Goal: Information Seeking & Learning: Learn about a topic

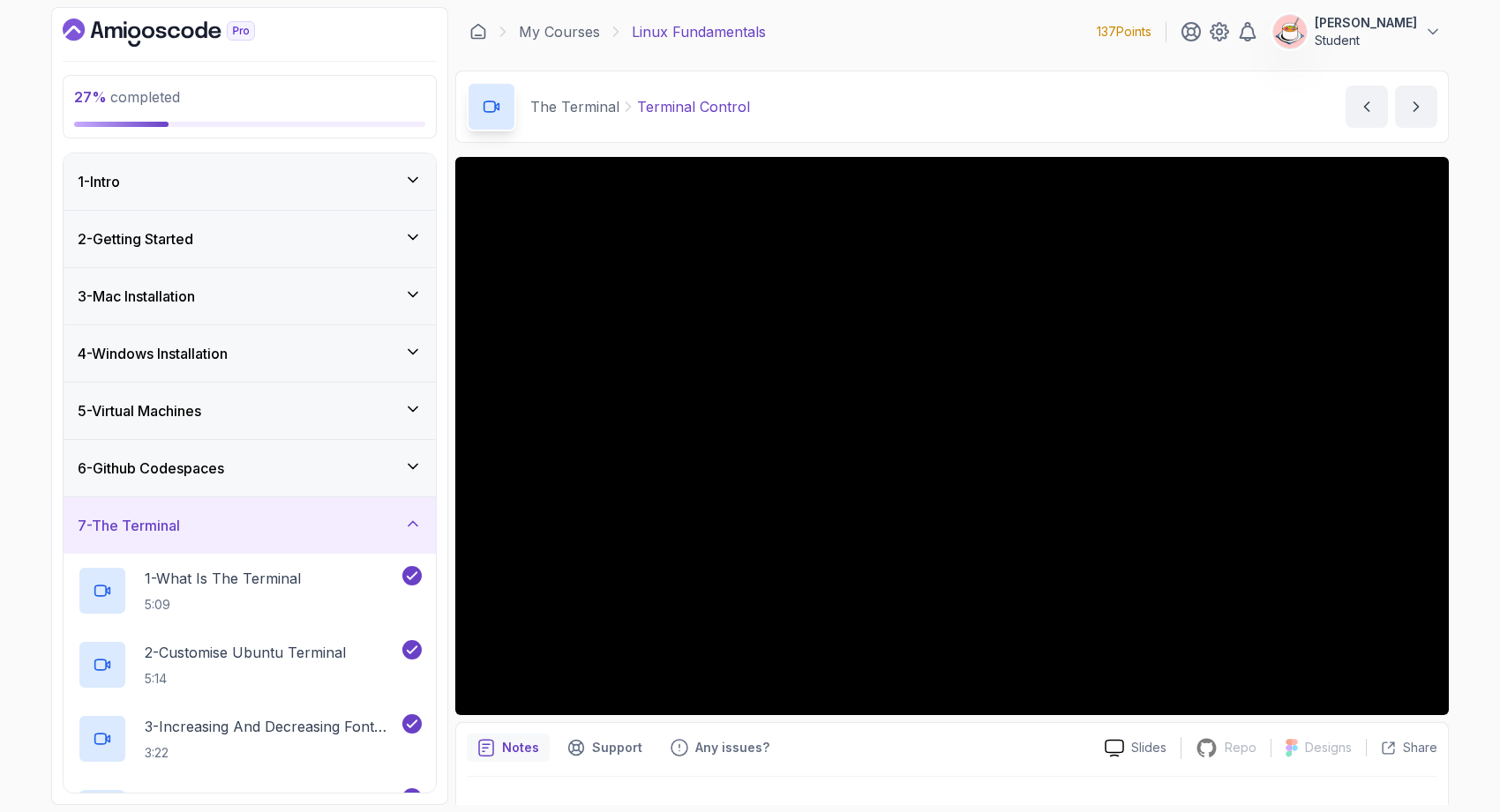
scroll to position [708, 0]
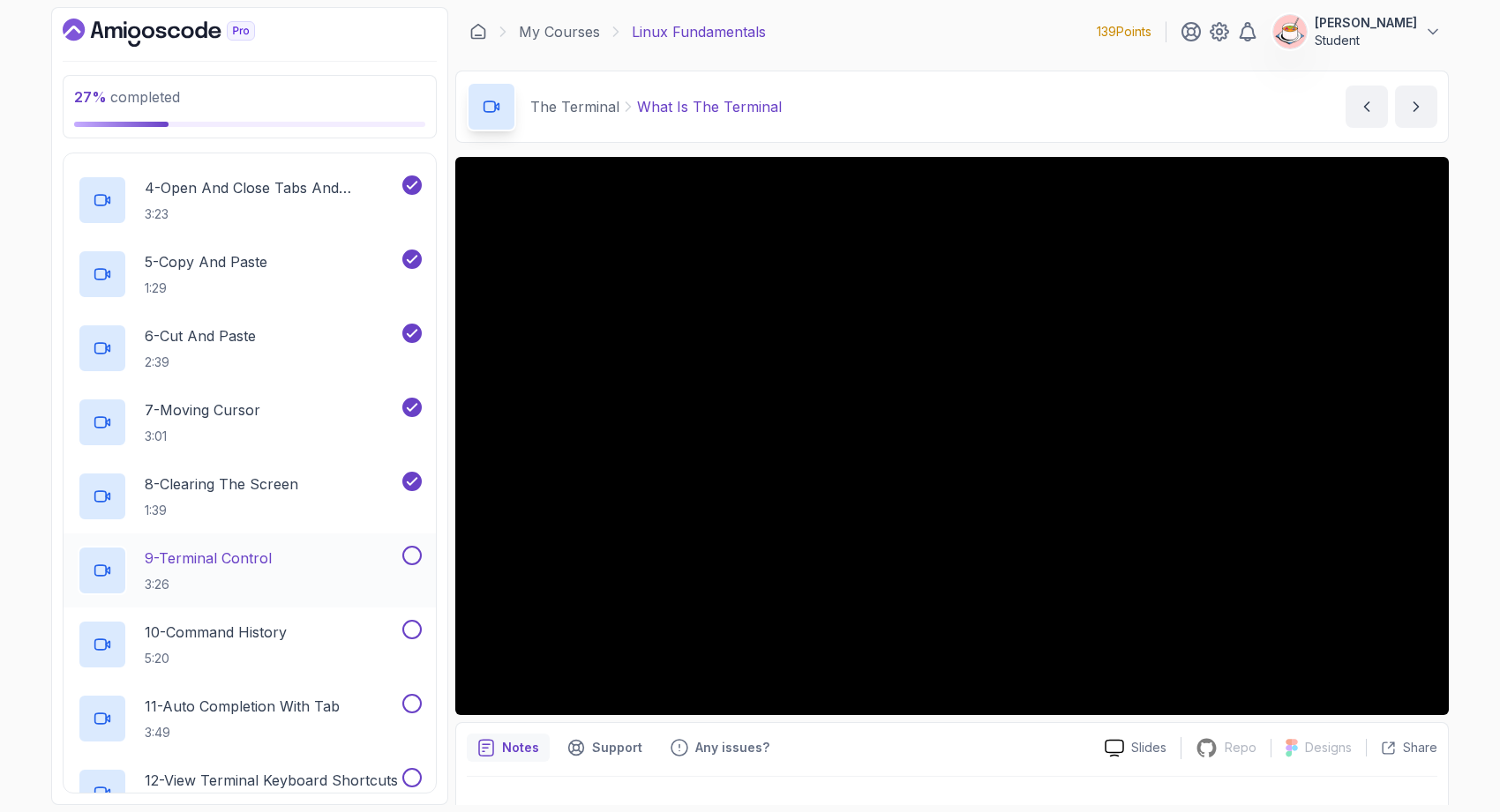
scroll to position [639, 0]
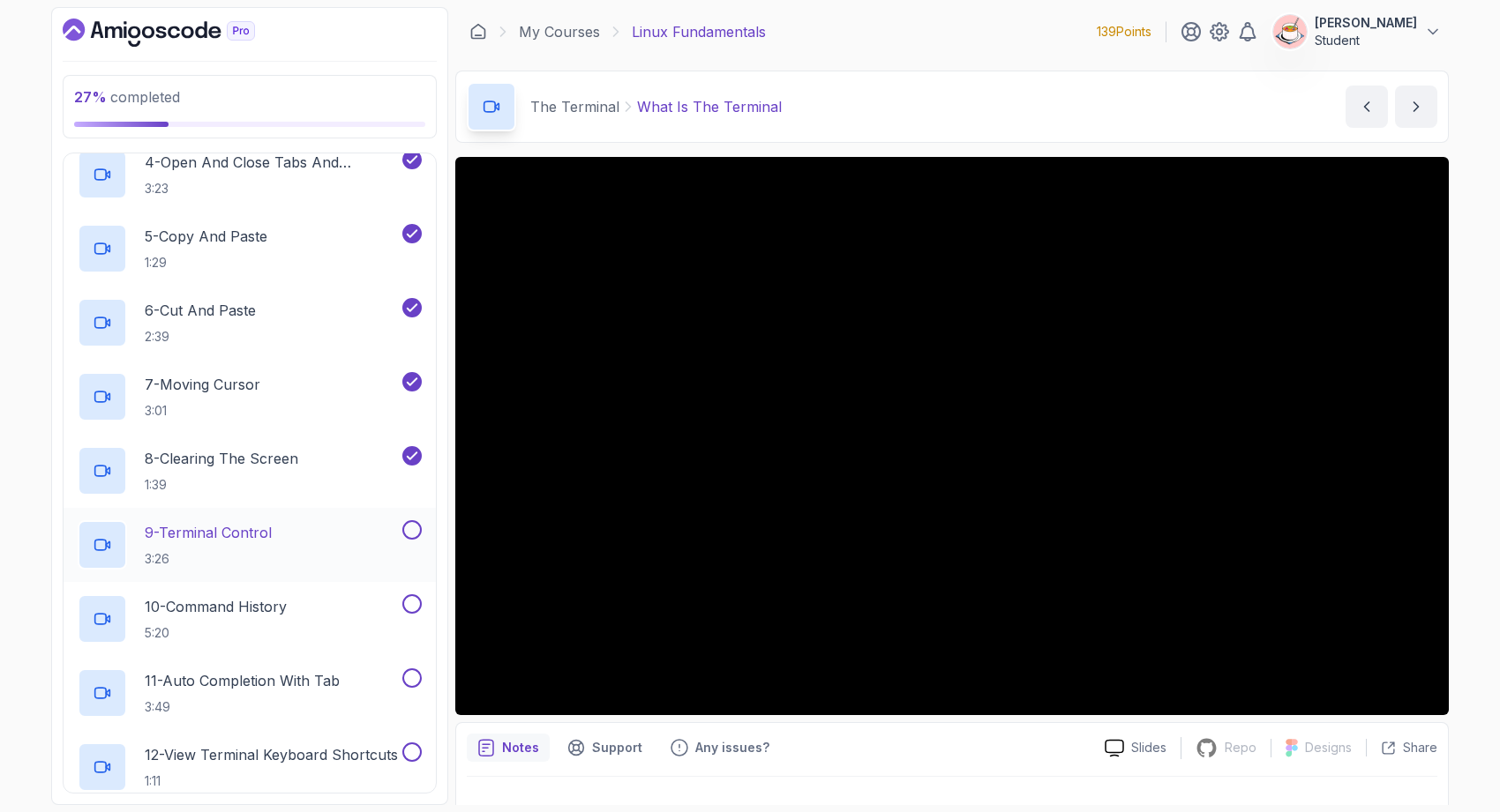
click at [328, 543] on div "9 - Terminal Control 3:26" at bounding box center [238, 545] width 321 height 50
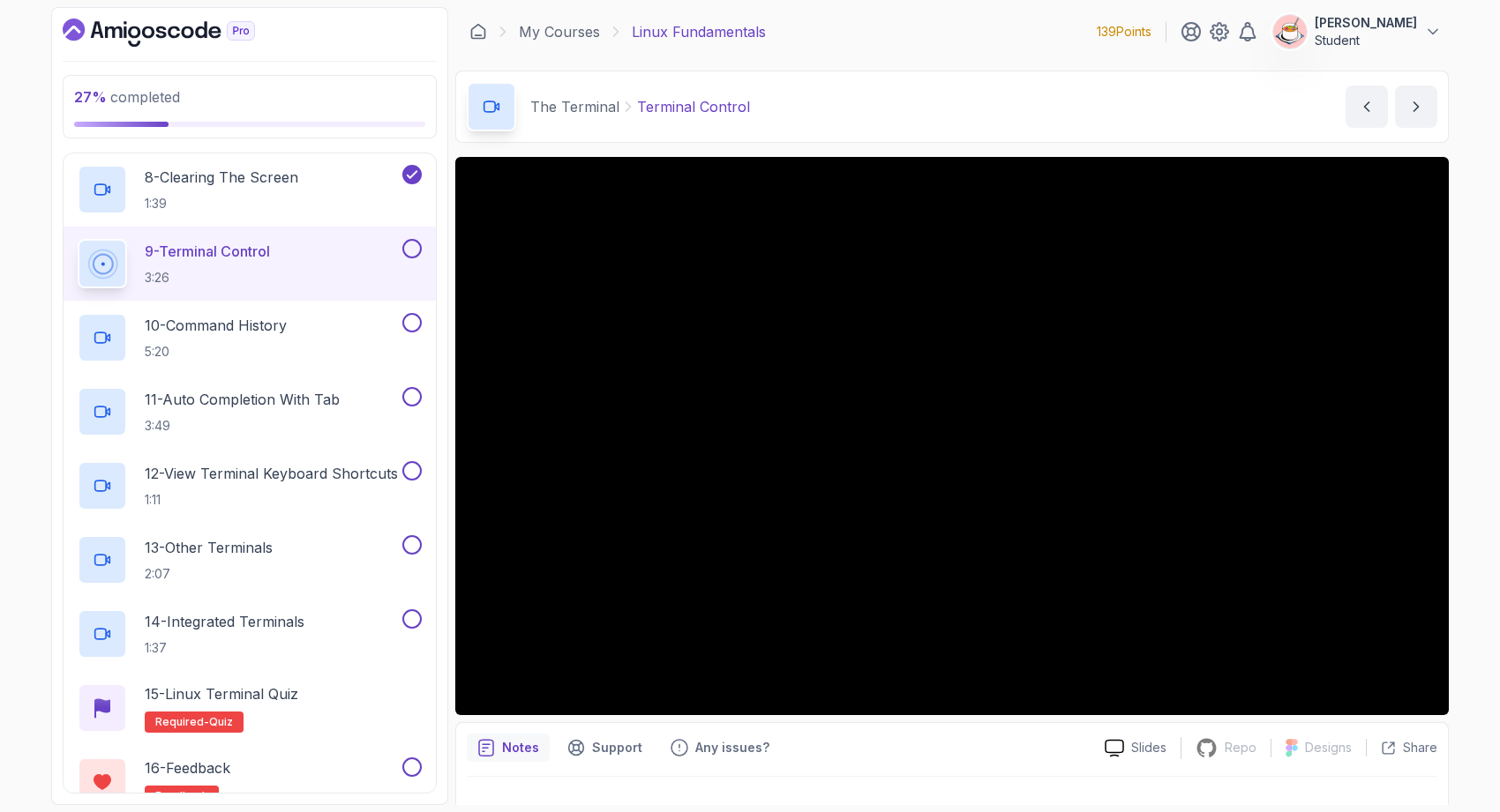
click at [409, 246] on button at bounding box center [412, 248] width 19 height 19
click at [361, 323] on div "10 - Command History 5:20" at bounding box center [238, 338] width 321 height 50
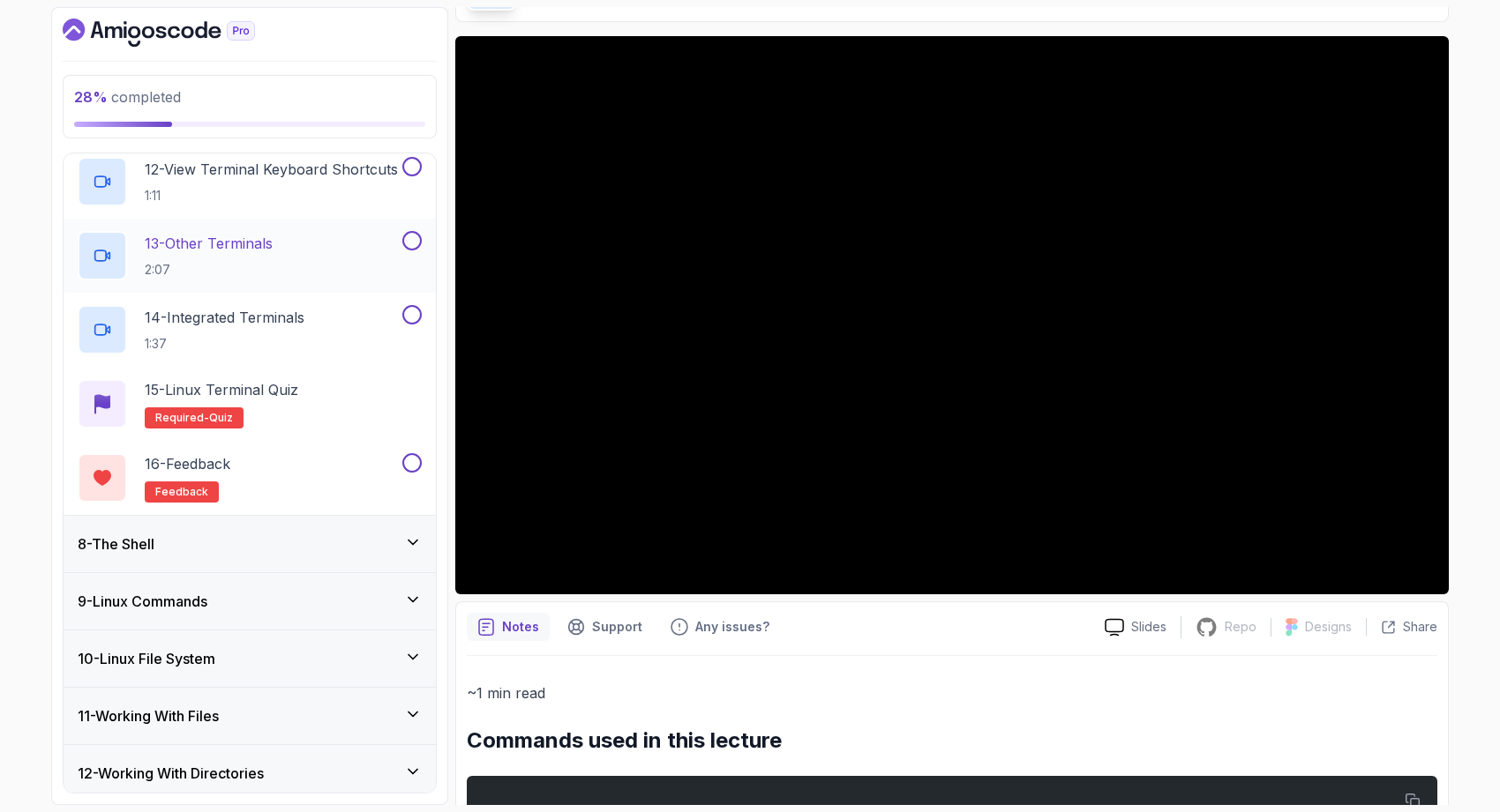
scroll to position [1350, 0]
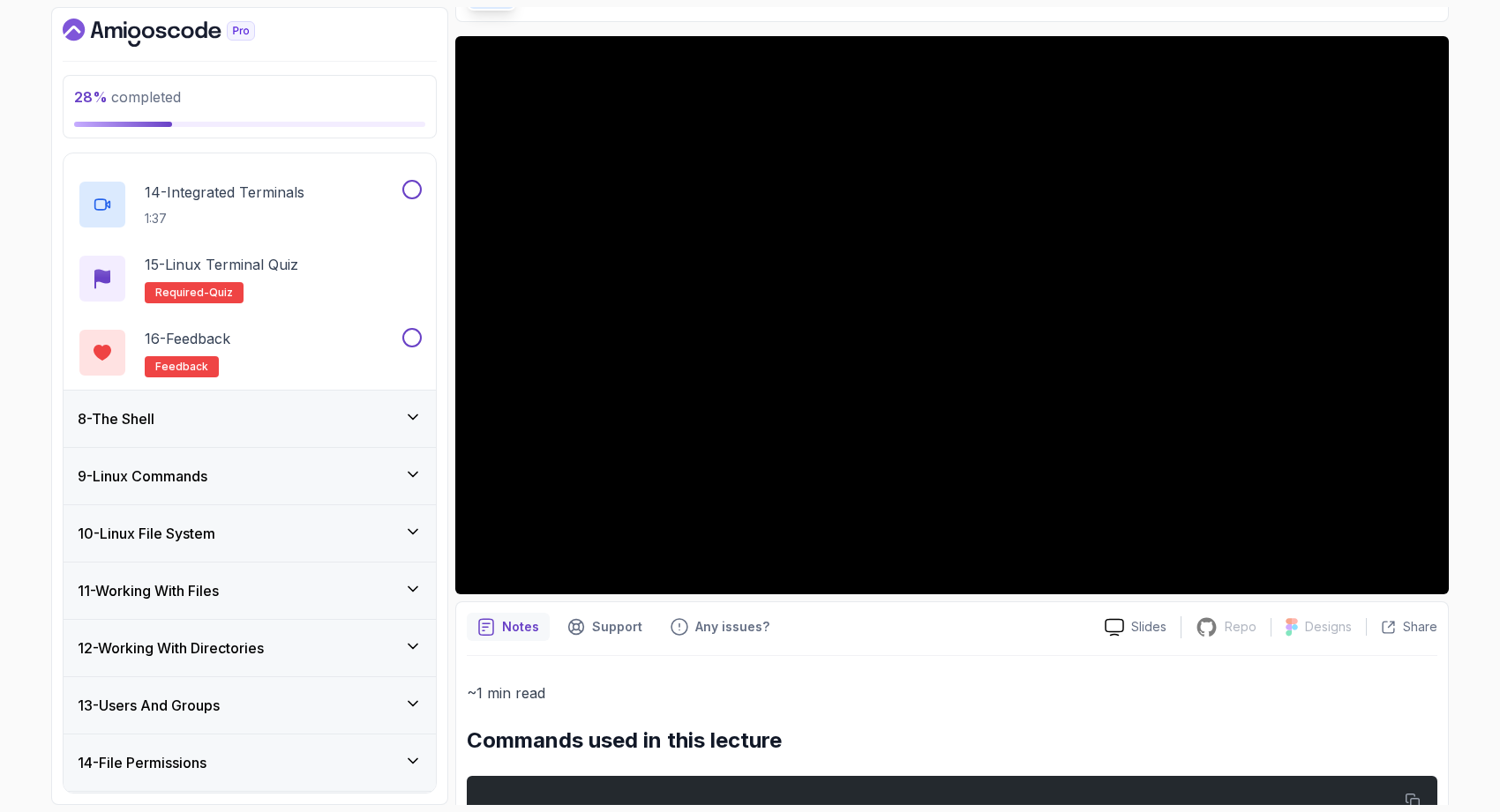
click at [259, 431] on div "8 - The Shell" at bounding box center [249, 418] width 373 height 56
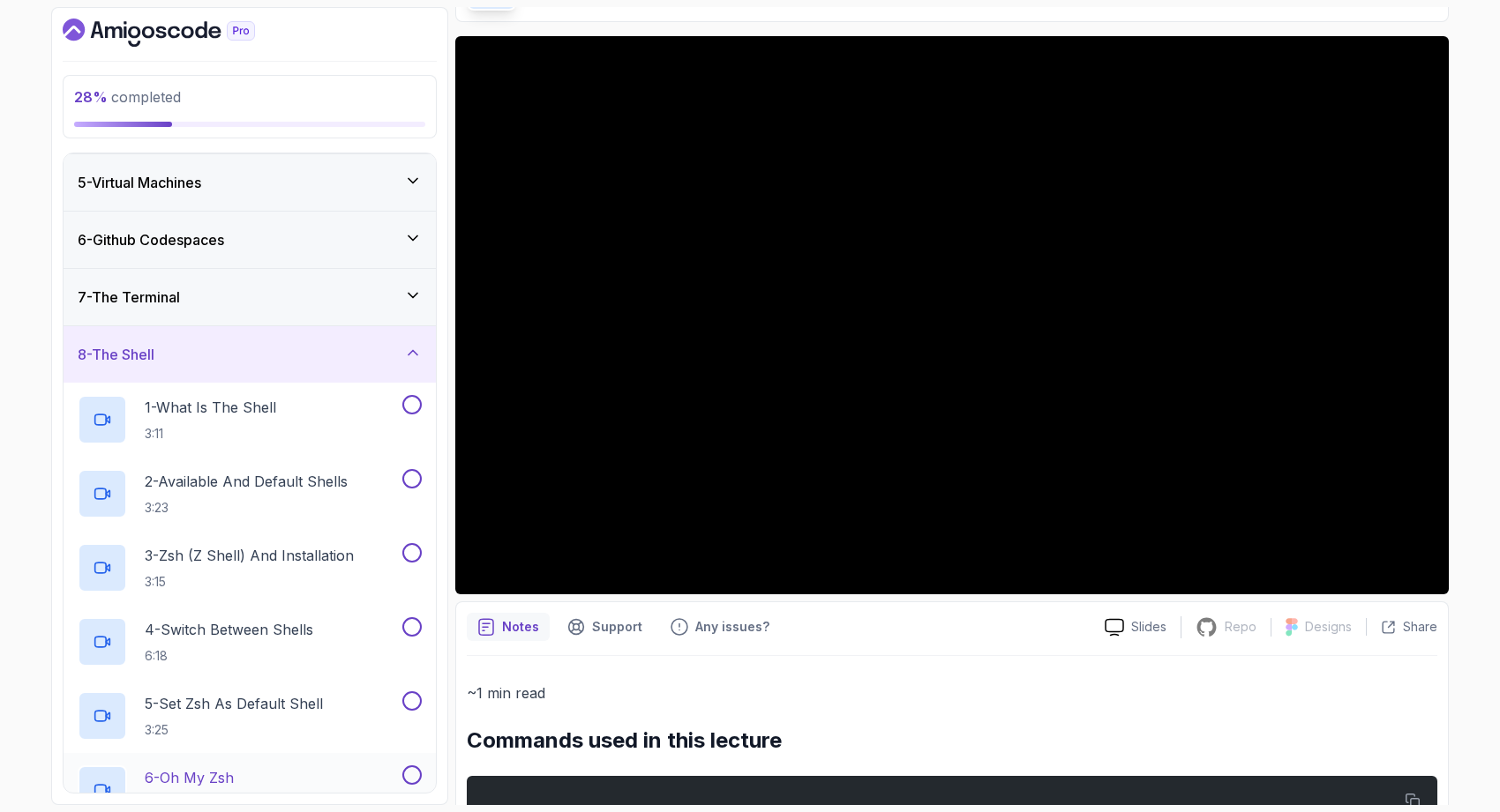
scroll to position [177, 0]
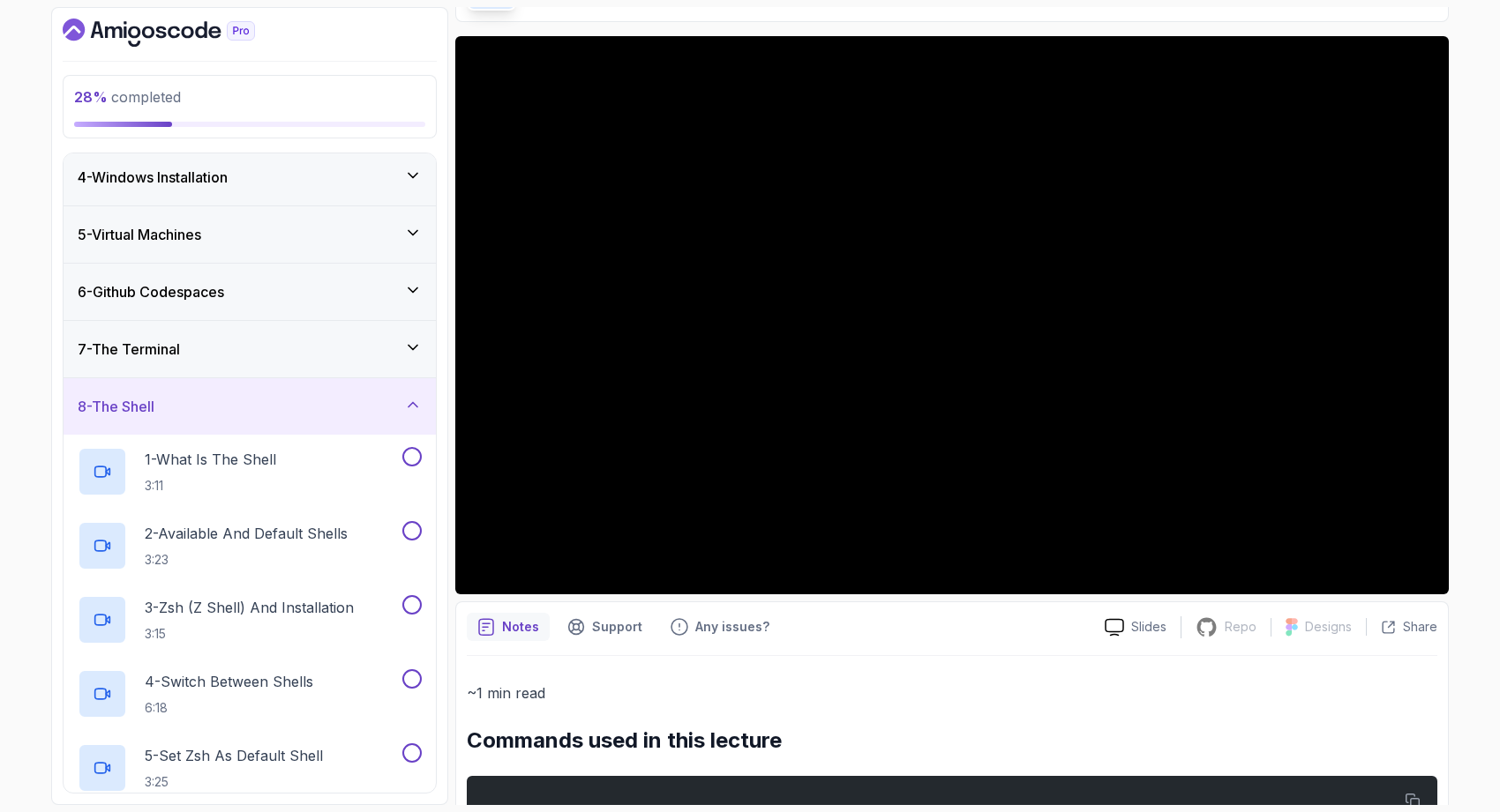
click at [250, 400] on div "8 - The Shell" at bounding box center [249, 407] width 344 height 21
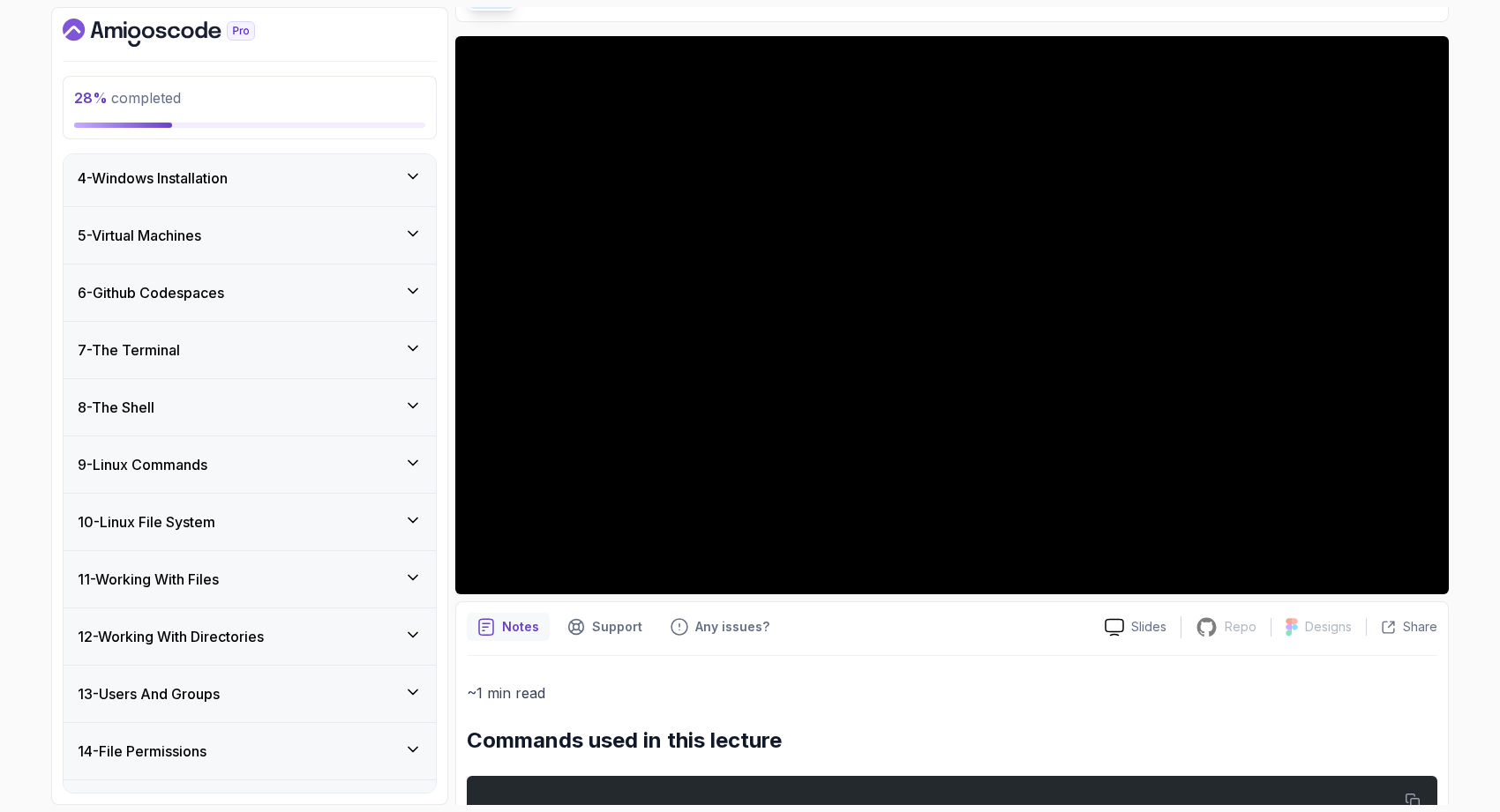
click at [394, 467] on div "9 - Linux Commands" at bounding box center [249, 465] width 344 height 21
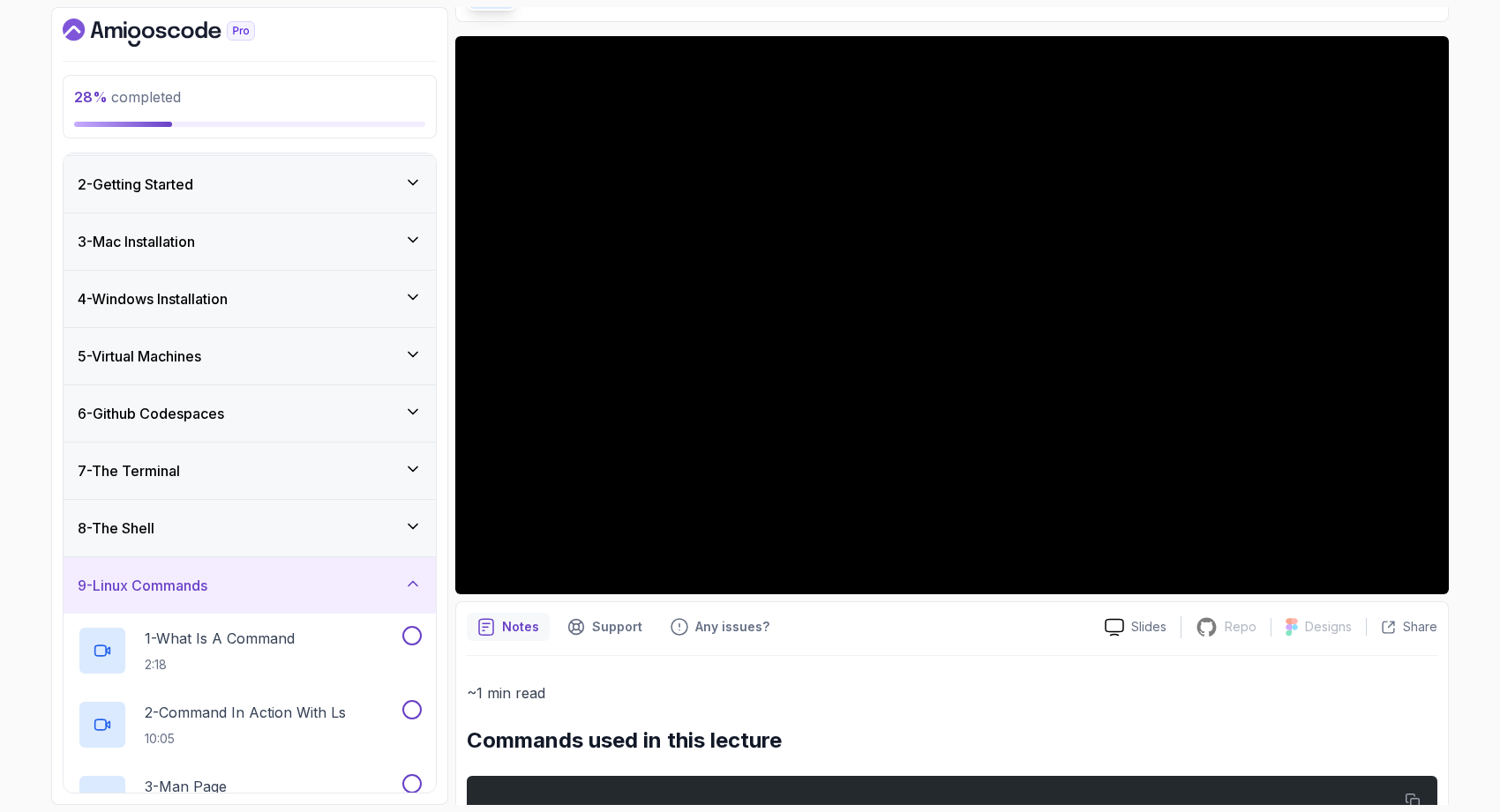
scroll to position [0, 0]
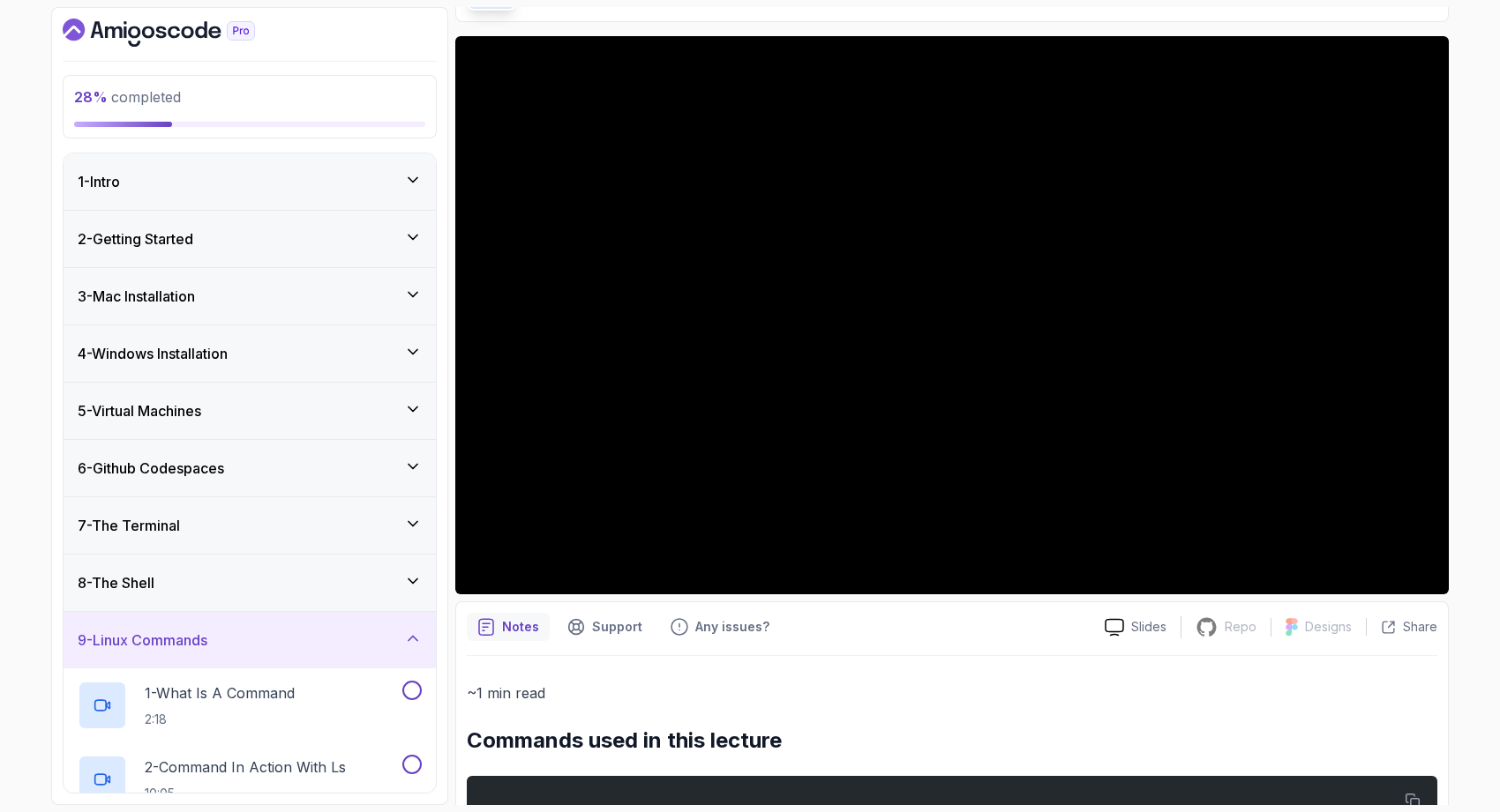
click at [368, 645] on div "9 - Linux Commands" at bounding box center [249, 640] width 344 height 21
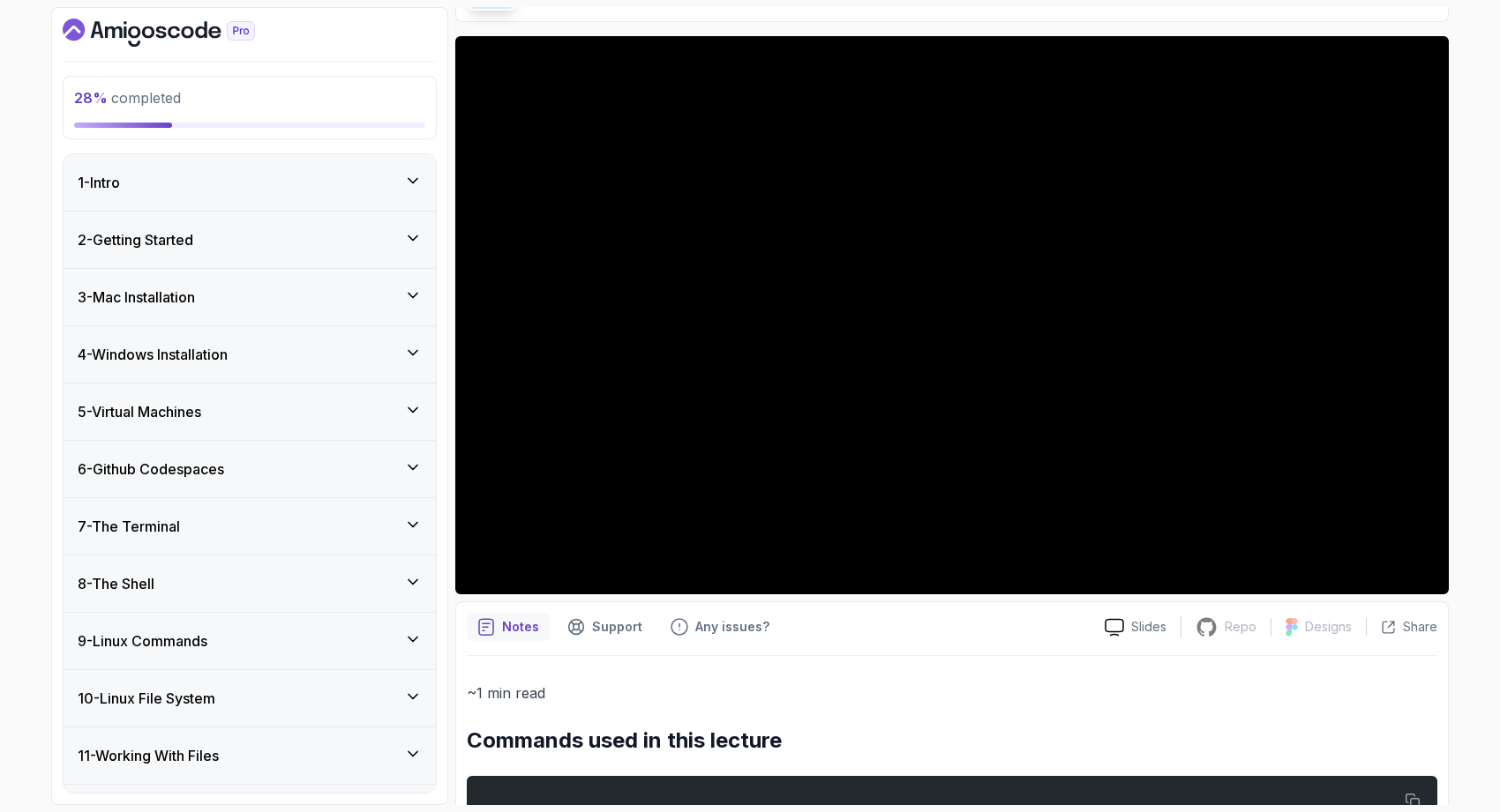
click at [315, 544] on div "7 - The Terminal" at bounding box center [249, 526] width 373 height 56
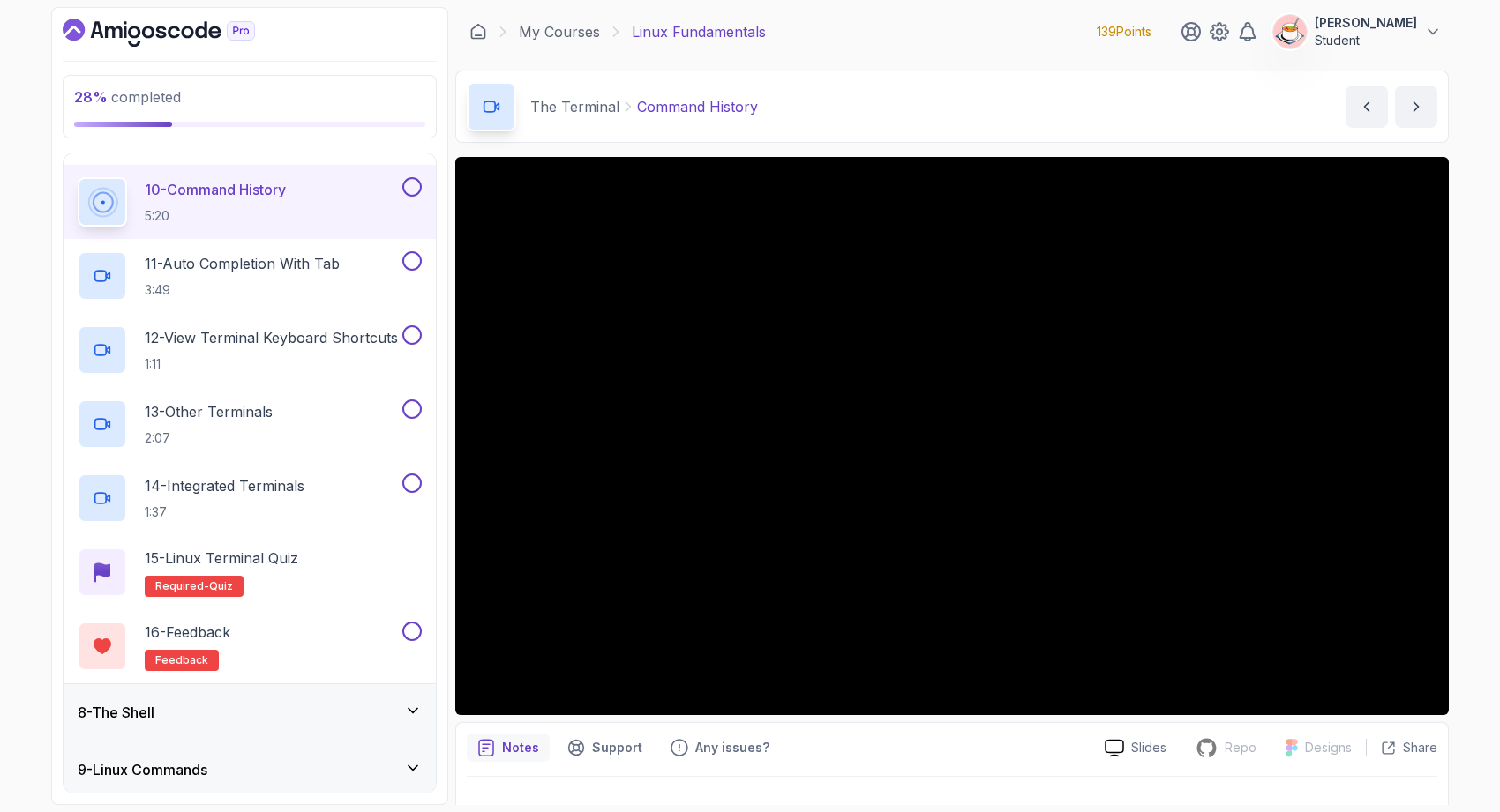
scroll to position [1054, 0]
